Goal: Task Accomplishment & Management: Use online tool/utility

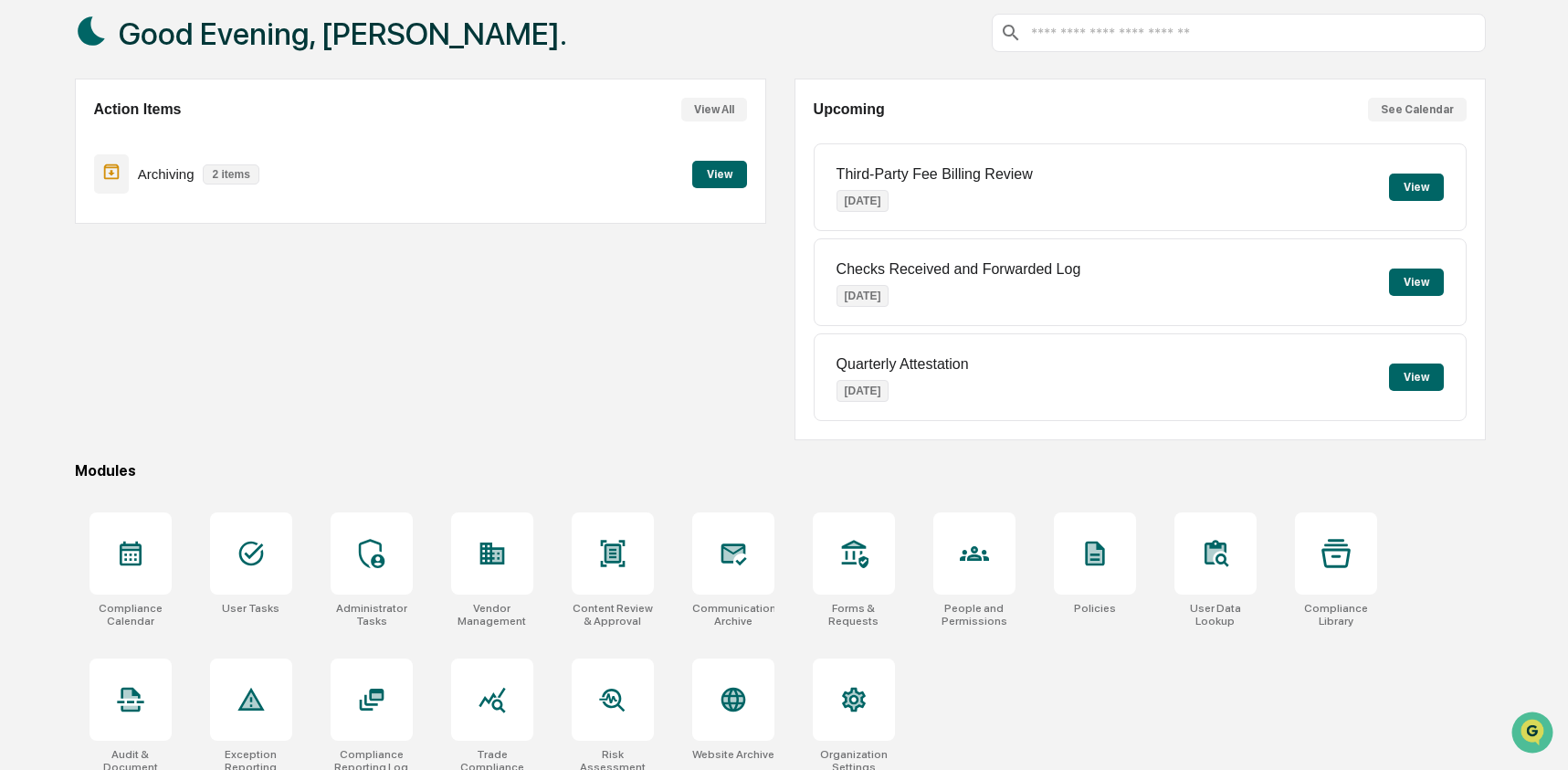
scroll to position [117, 0]
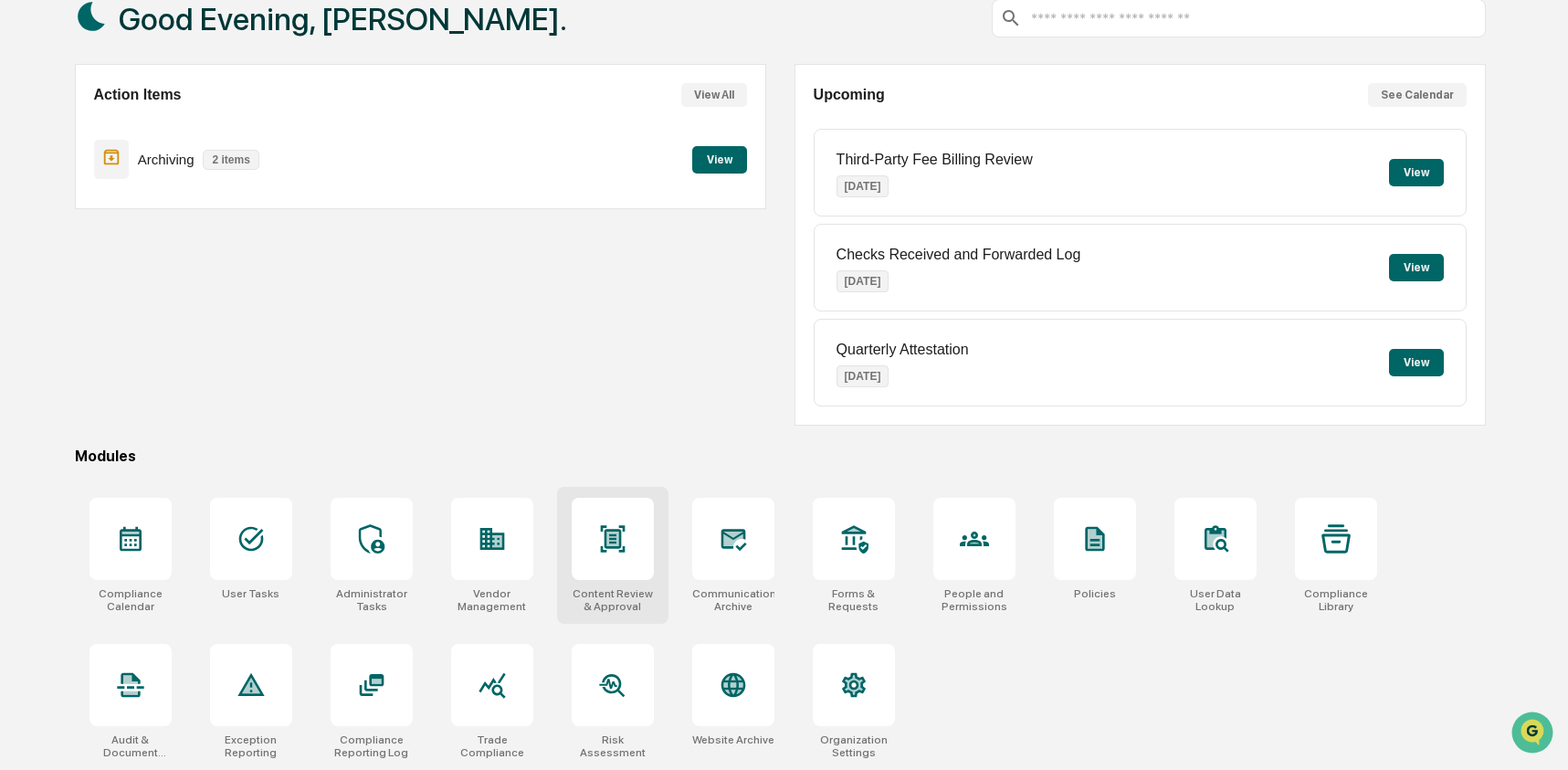
click at [611, 537] on icon at bounding box center [612, 539] width 12 height 15
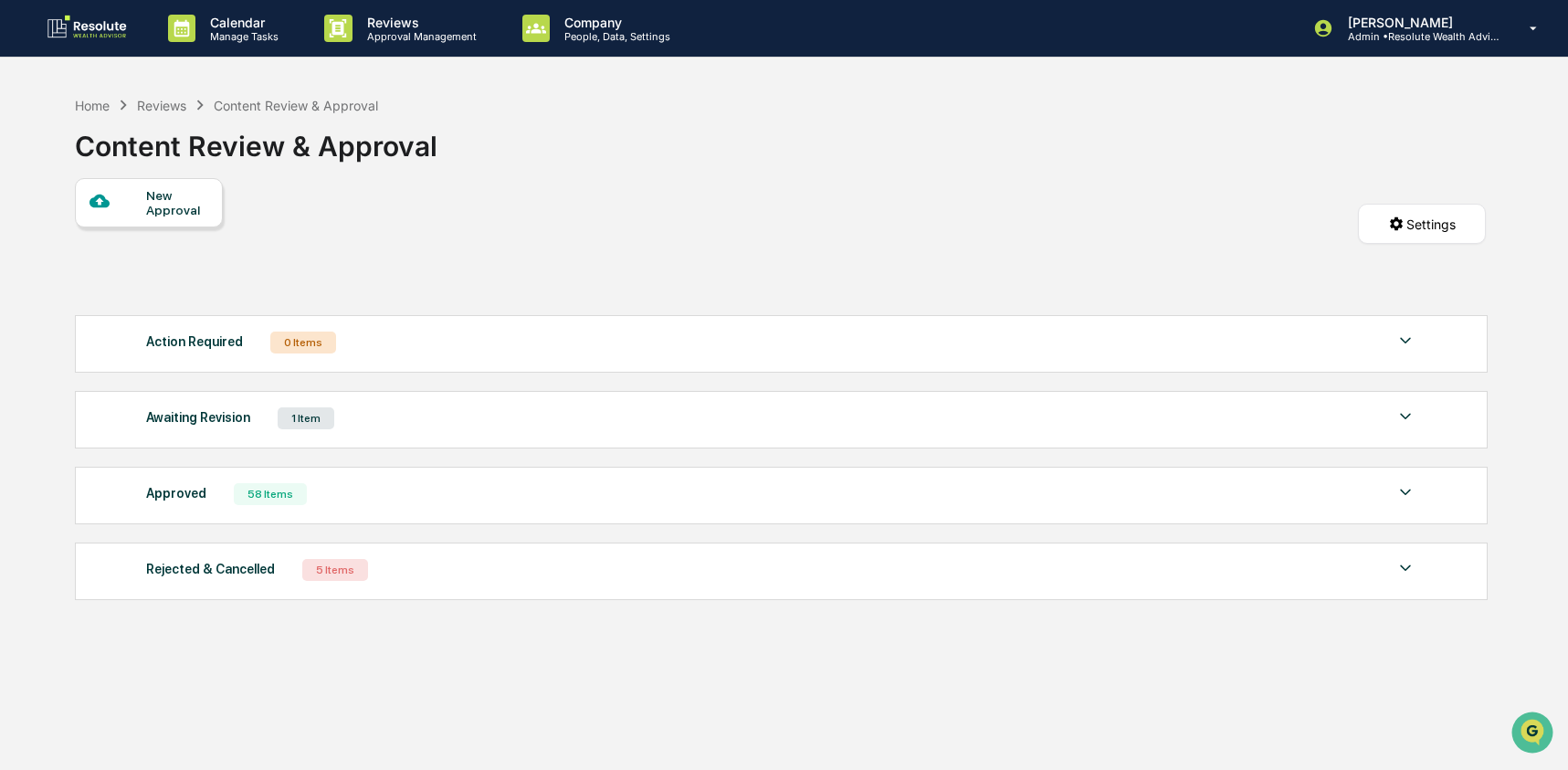
click at [437, 495] on div "Approved 58 Items" at bounding box center [781, 495] width 1270 height 26
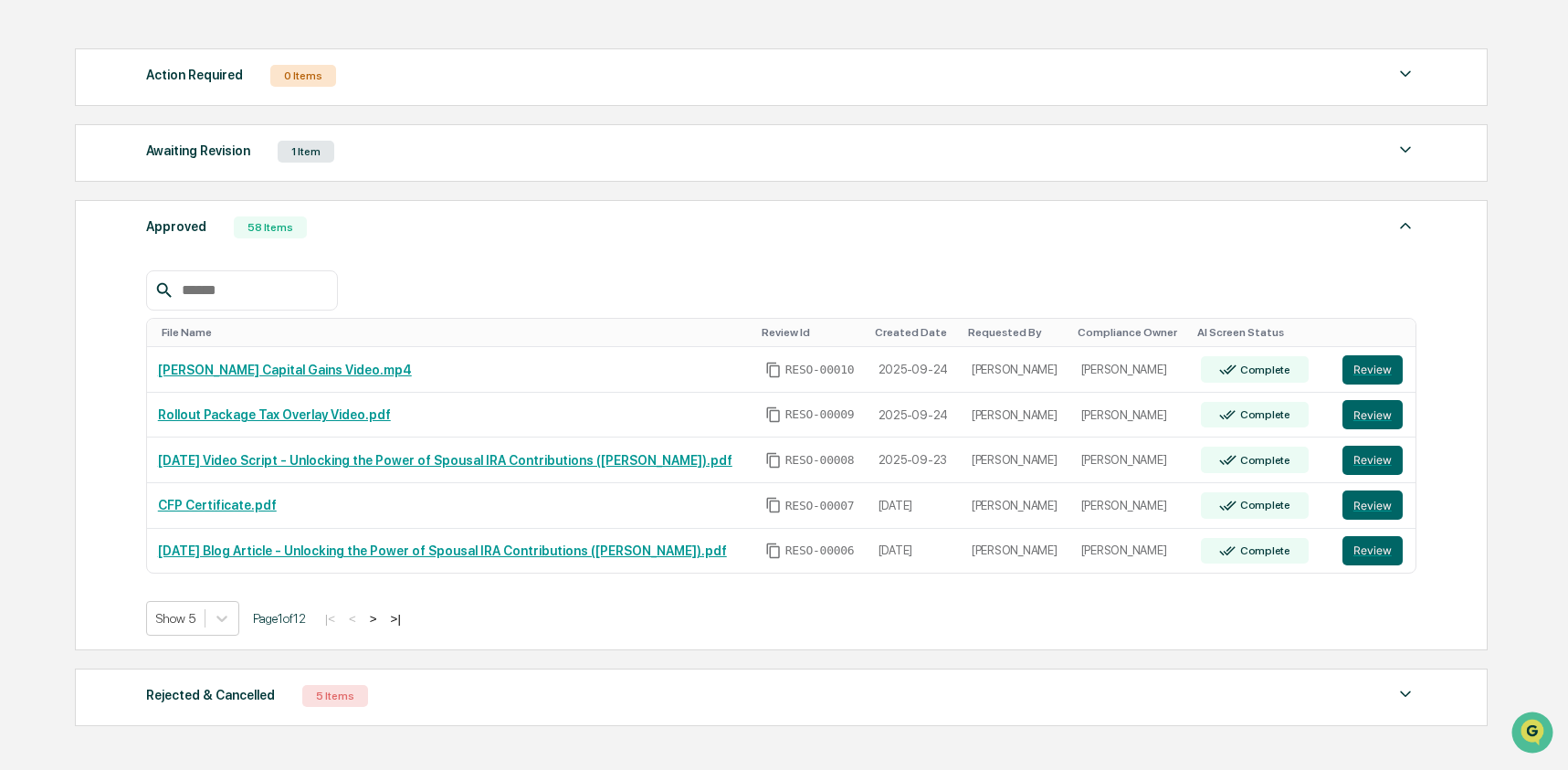
scroll to position [332, 0]
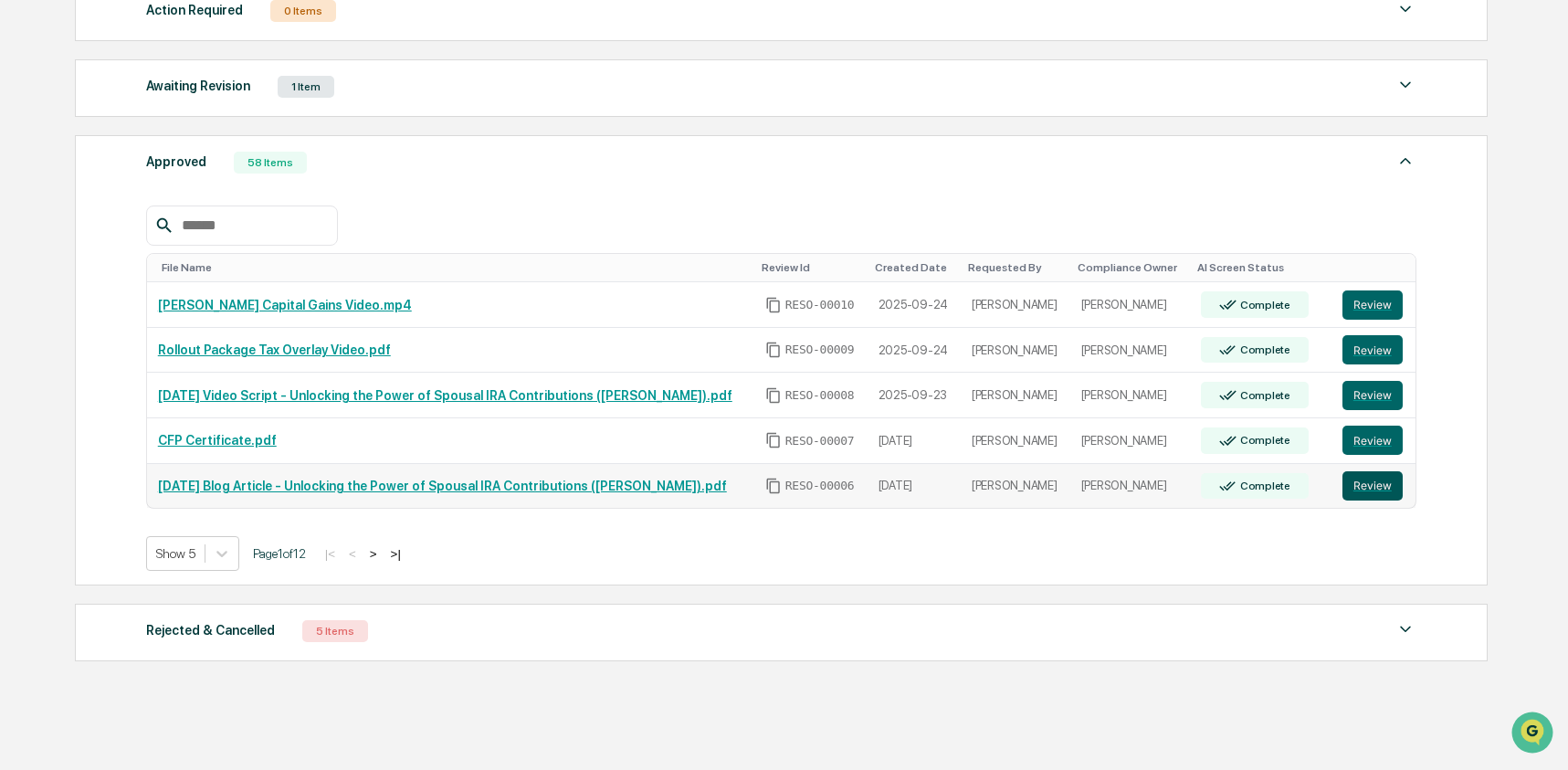
click at [1350, 491] on button "Review" at bounding box center [1372, 486] width 60 height 30
click at [420, 493] on link "[DATE] Blog Article - Unlocking the Power of Spousal IRA Contributions ([PERSON…" at bounding box center [443, 487] width 570 height 15
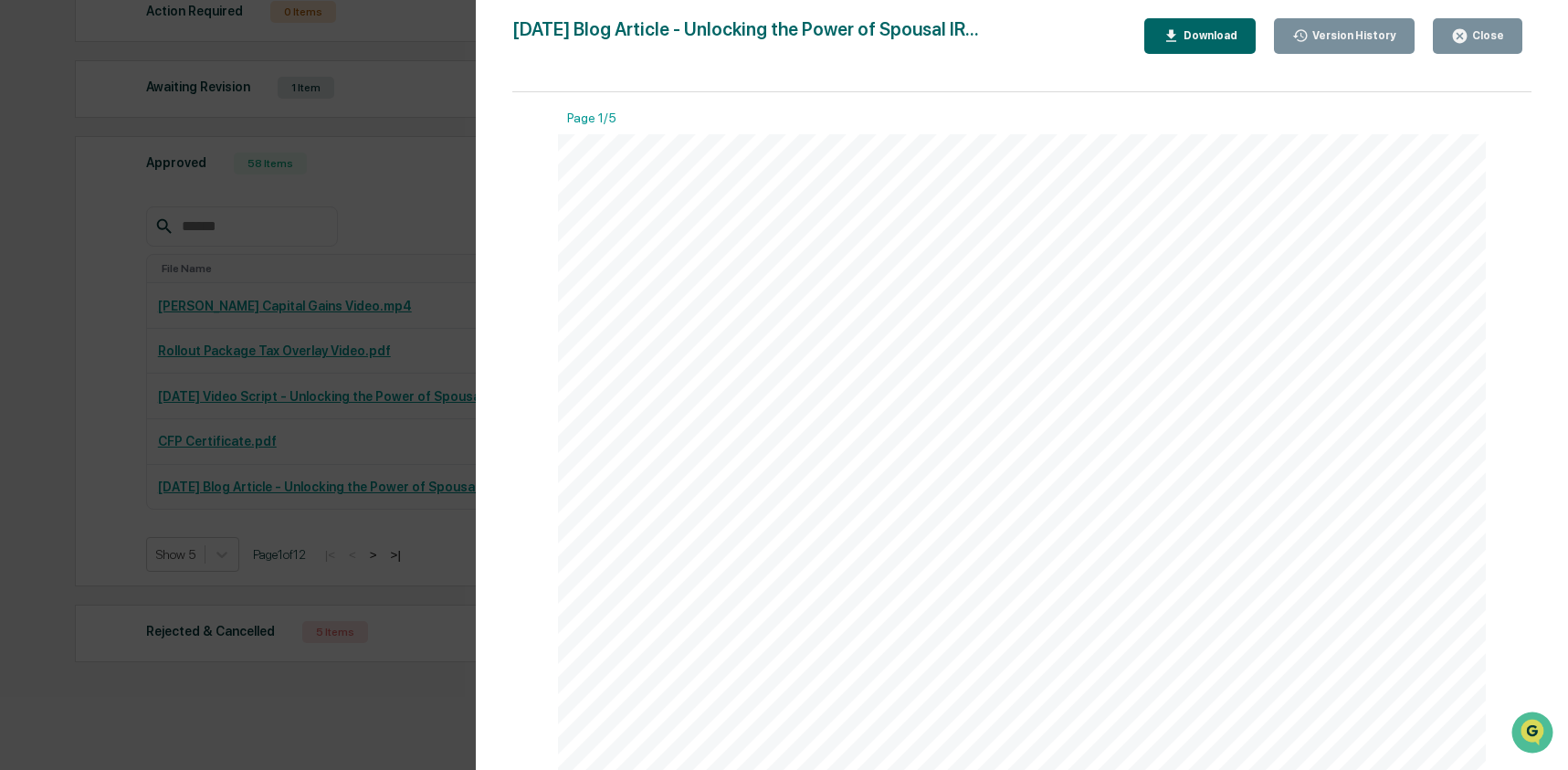
click at [1194, 40] on div "Download" at bounding box center [1208, 36] width 57 height 13
click at [403, 141] on div "Version History [DATE] 05:17 PM [PERSON_NAME] [DATE] 06:53 PM [PERSON_NAME] [DA…" at bounding box center [784, 385] width 1568 height 770
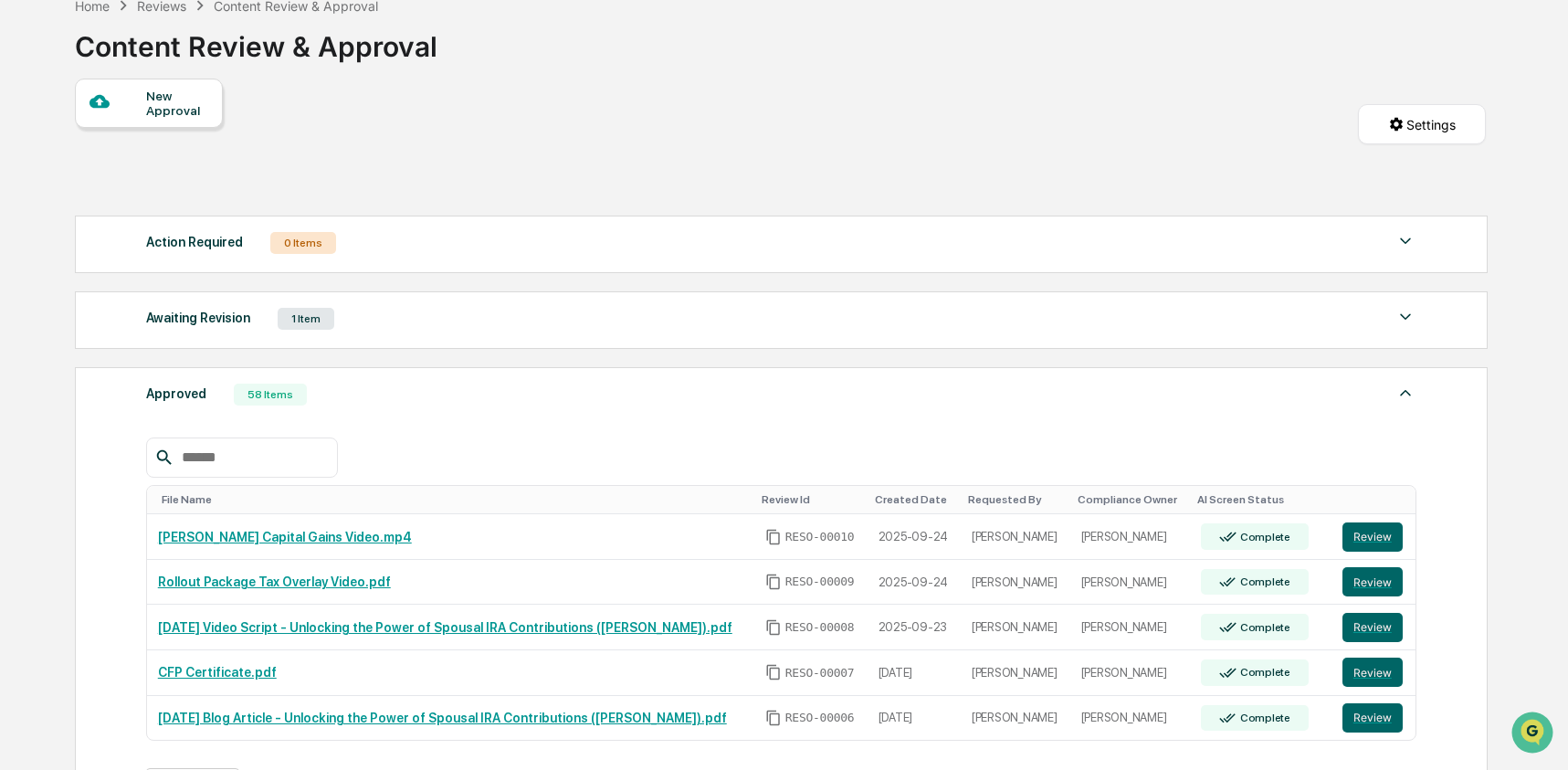
scroll to position [0, 0]
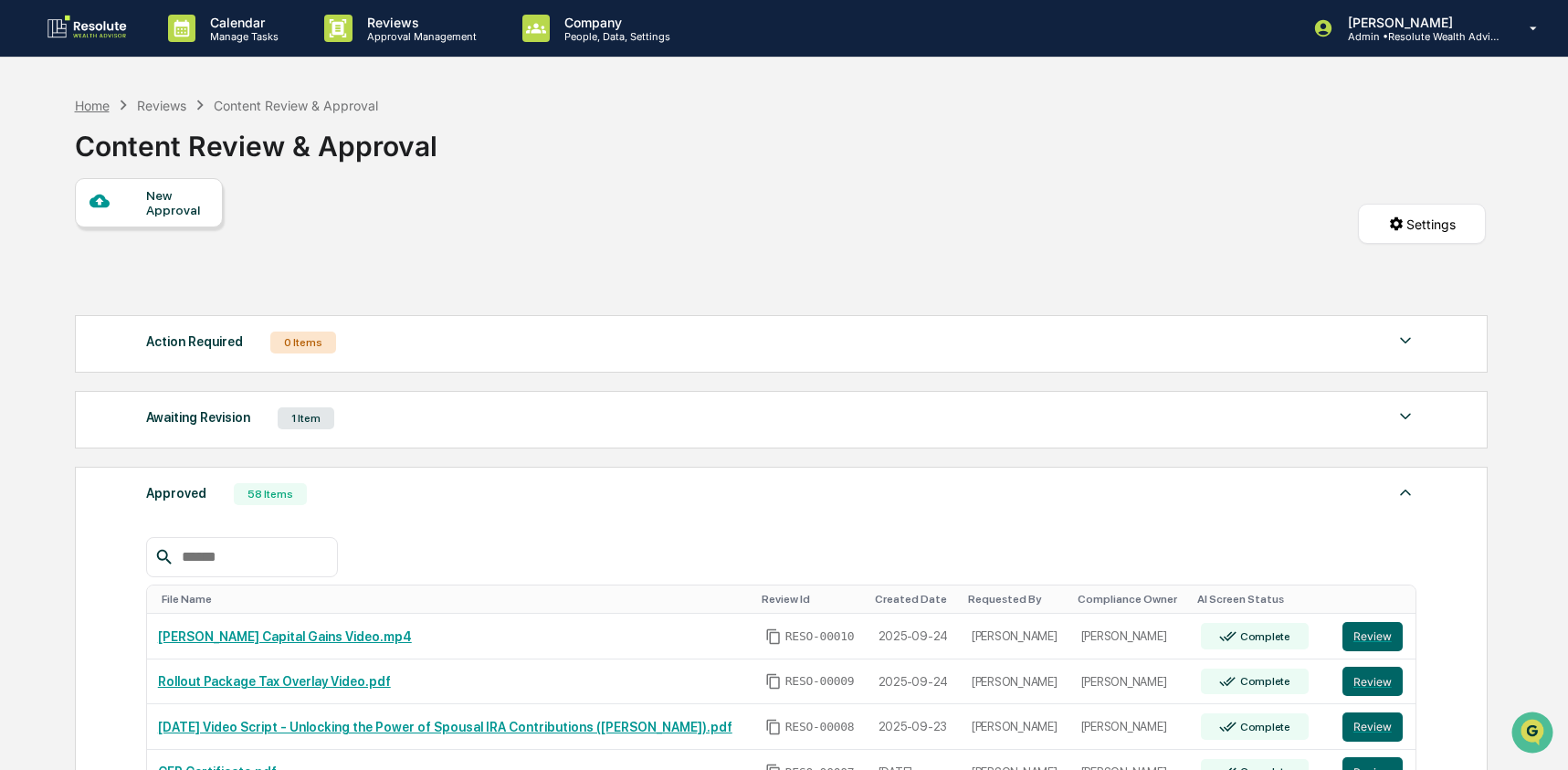
click at [110, 107] on div "Home" at bounding box center [92, 105] width 35 height 16
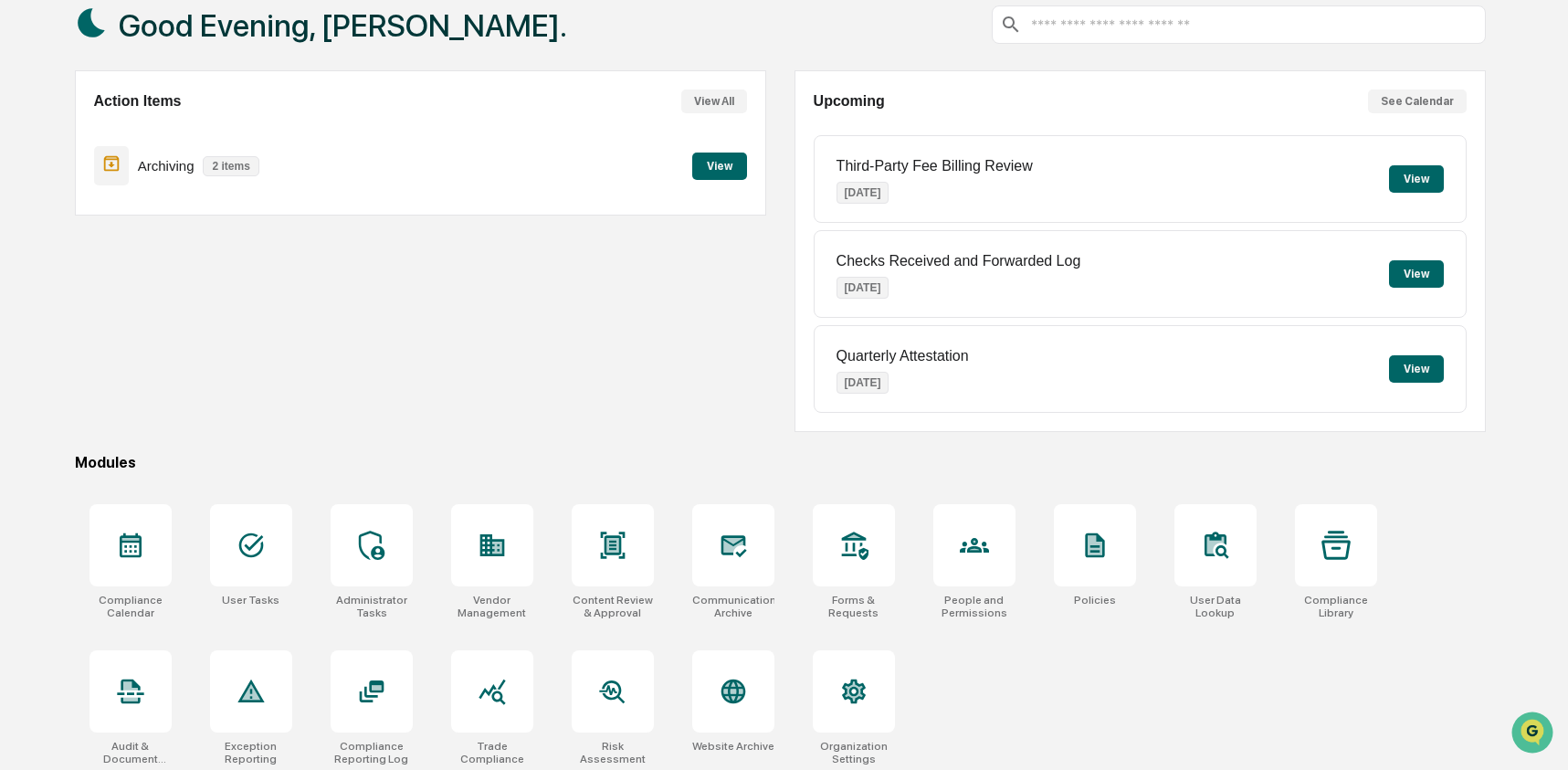
scroll to position [117, 0]
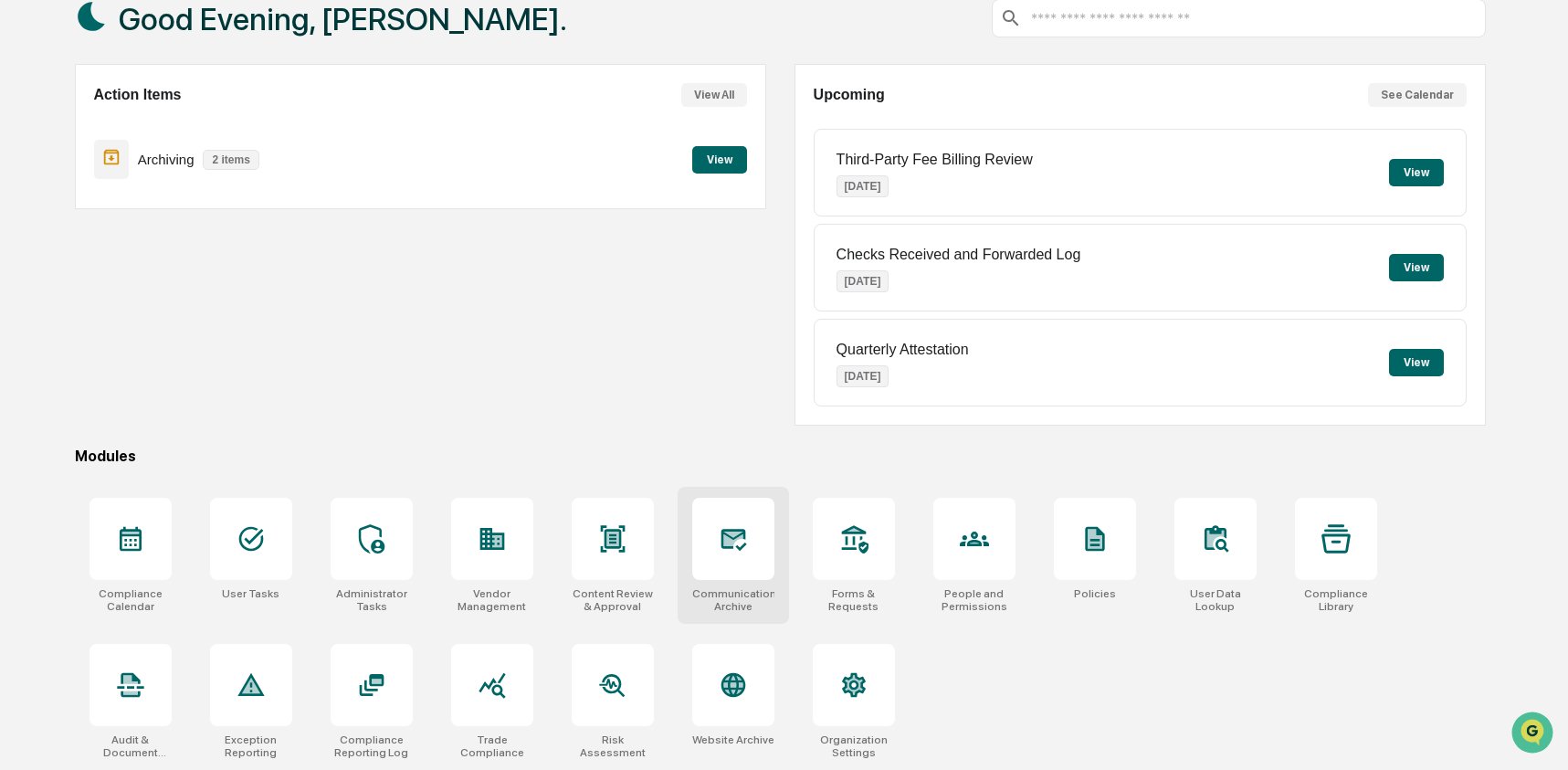
click at [737, 536] on icon at bounding box center [734, 539] width 30 height 30
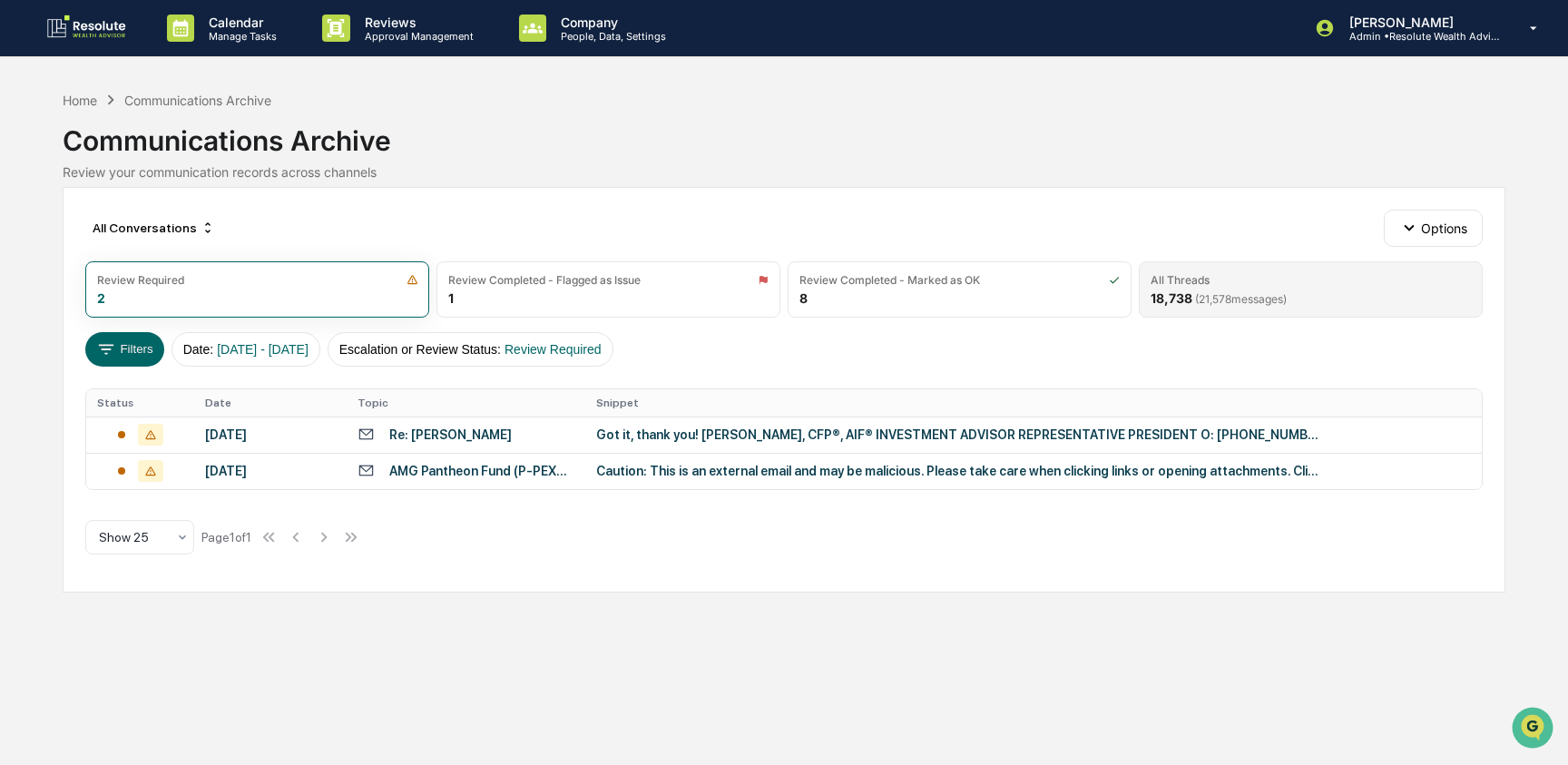
click at [1230, 301] on span "( 21,578 messages)" at bounding box center [1241, 298] width 92 height 14
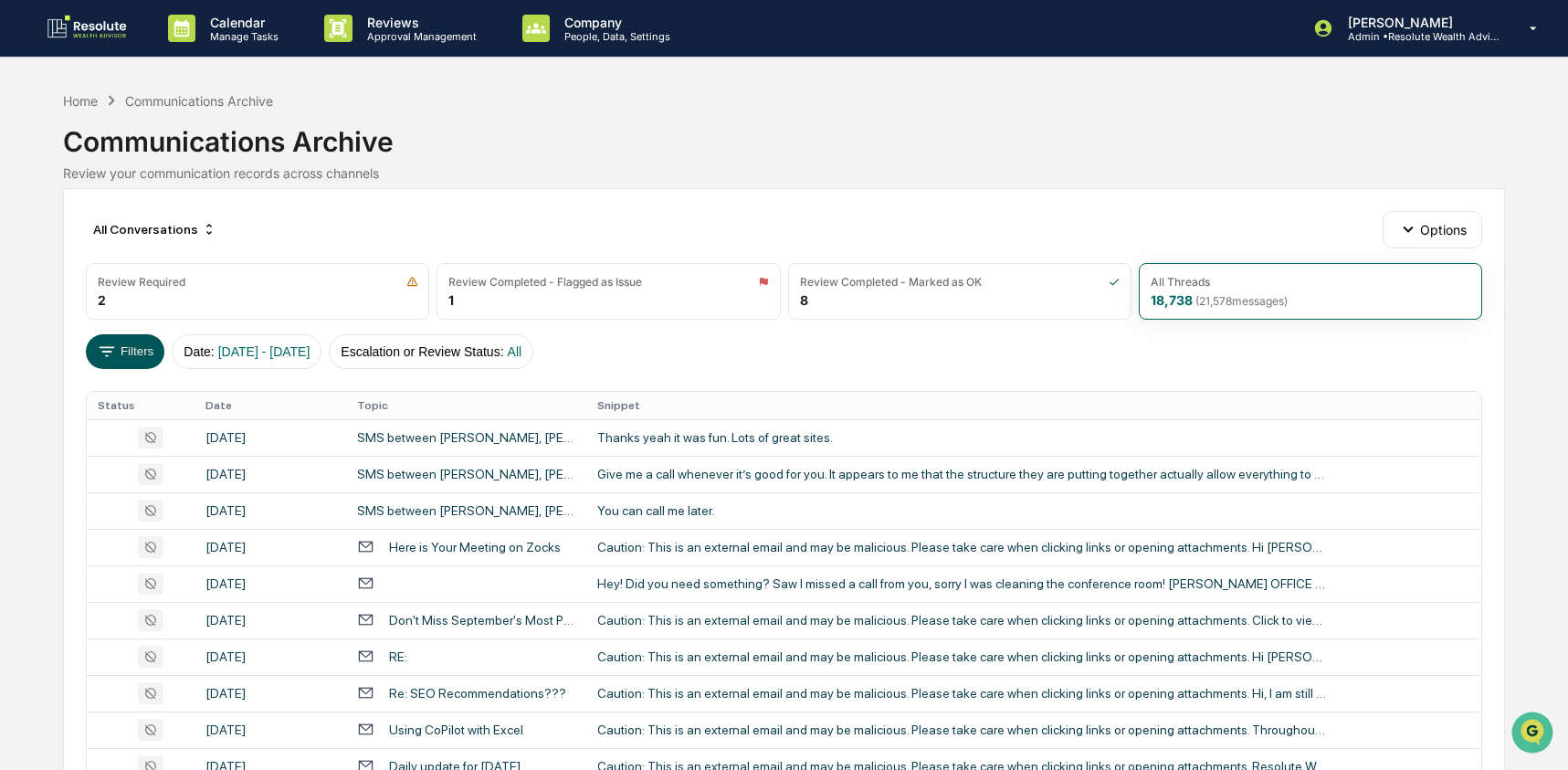
click at [138, 339] on button "Filters" at bounding box center [126, 352] width 80 height 35
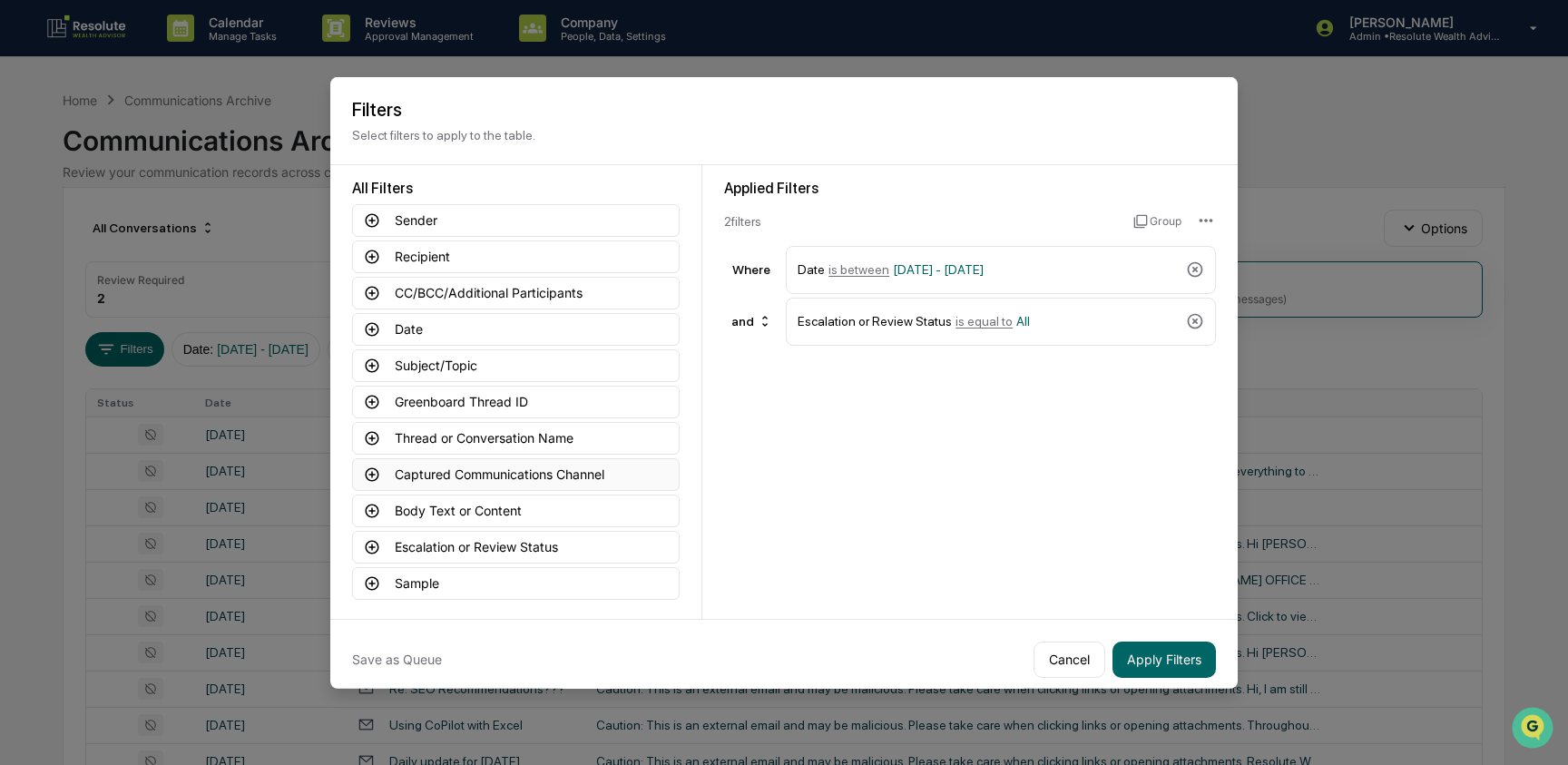
click at [490, 472] on button "Captured Communications Channel" at bounding box center [515, 474] width 328 height 33
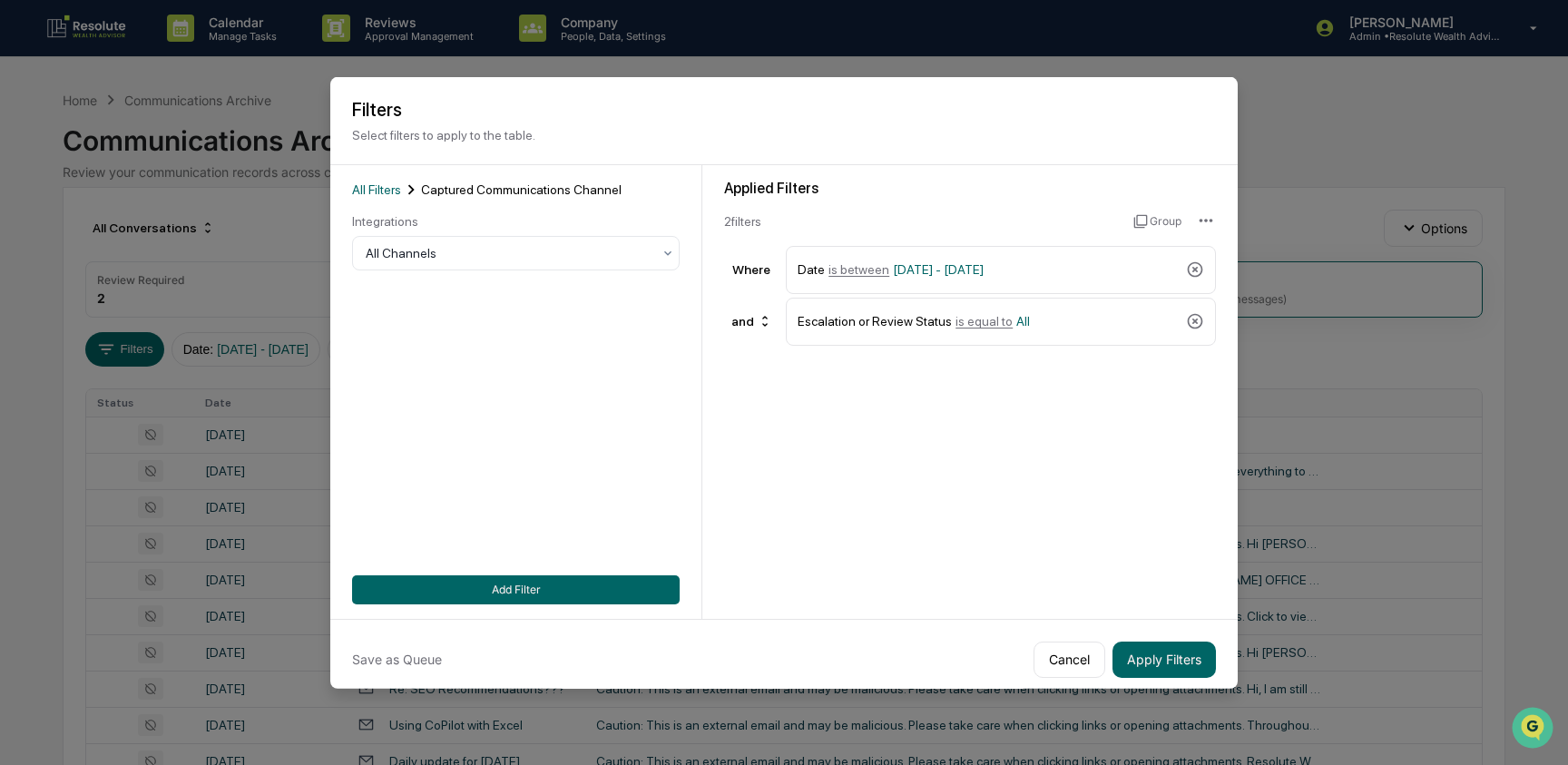
click at [468, 270] on div "All Filters Captured Communications Channel Integrations All Channels Add Filter" at bounding box center [515, 391] width 328 height 424
click at [468, 261] on div at bounding box center [508, 253] width 286 height 18
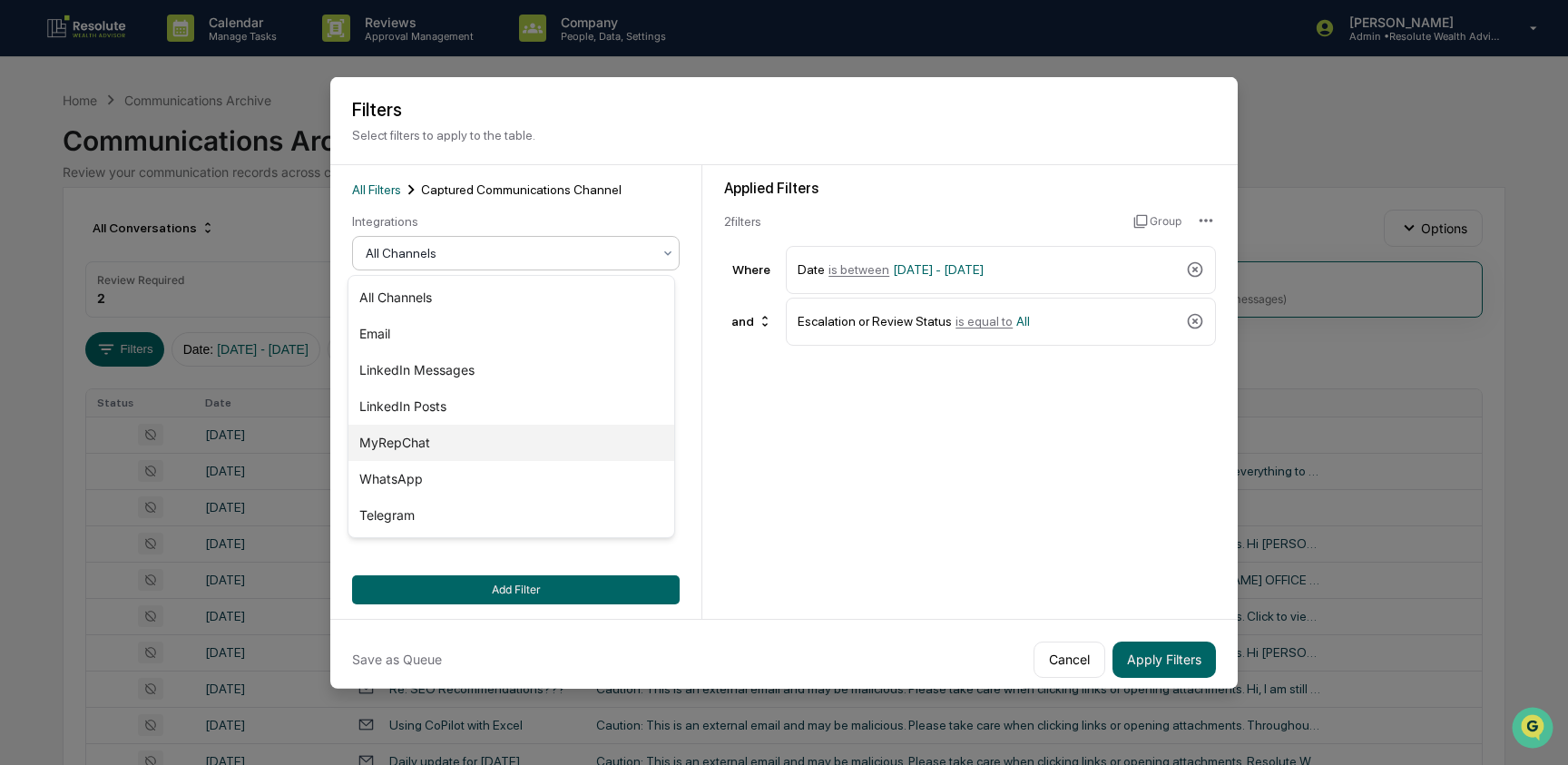
click at [453, 433] on div "MyRepChat" at bounding box center [511, 443] width 326 height 37
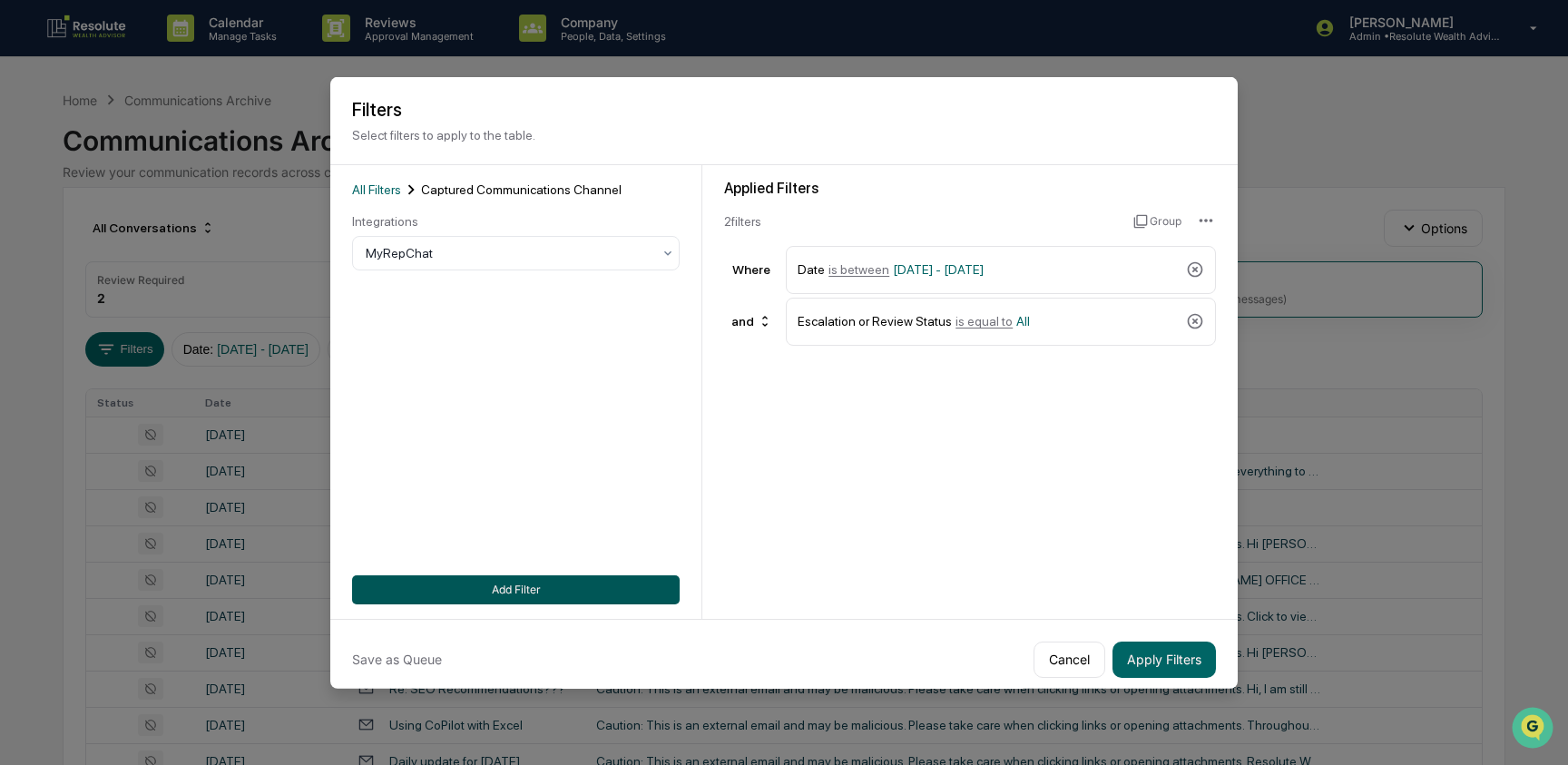
click at [506, 593] on button "Add Filter" at bounding box center [515, 589] width 328 height 29
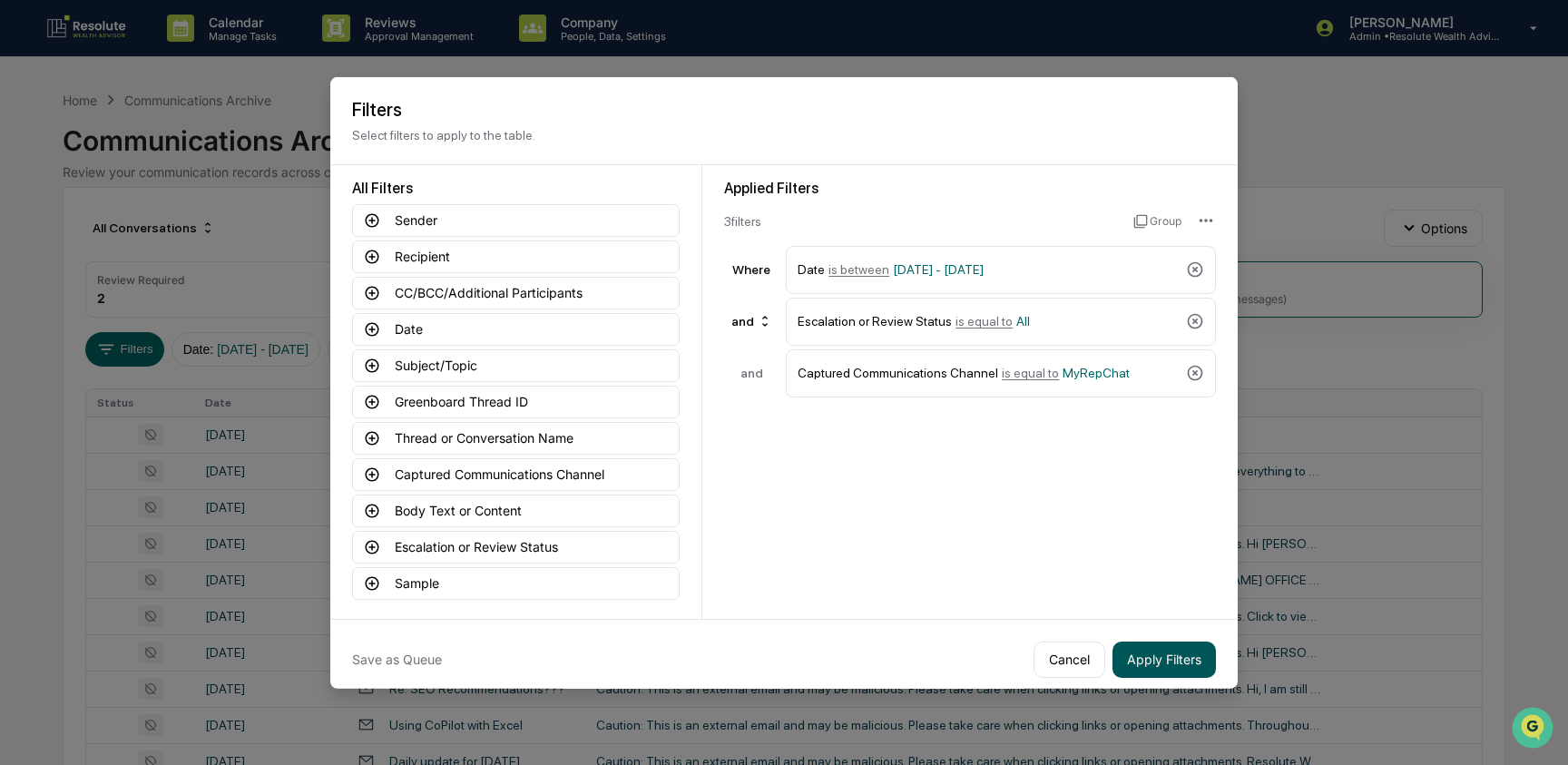
click at [1162, 650] on button "Apply Filters" at bounding box center [1164, 659] width 104 height 37
